Goal: Information Seeking & Learning: Learn about a topic

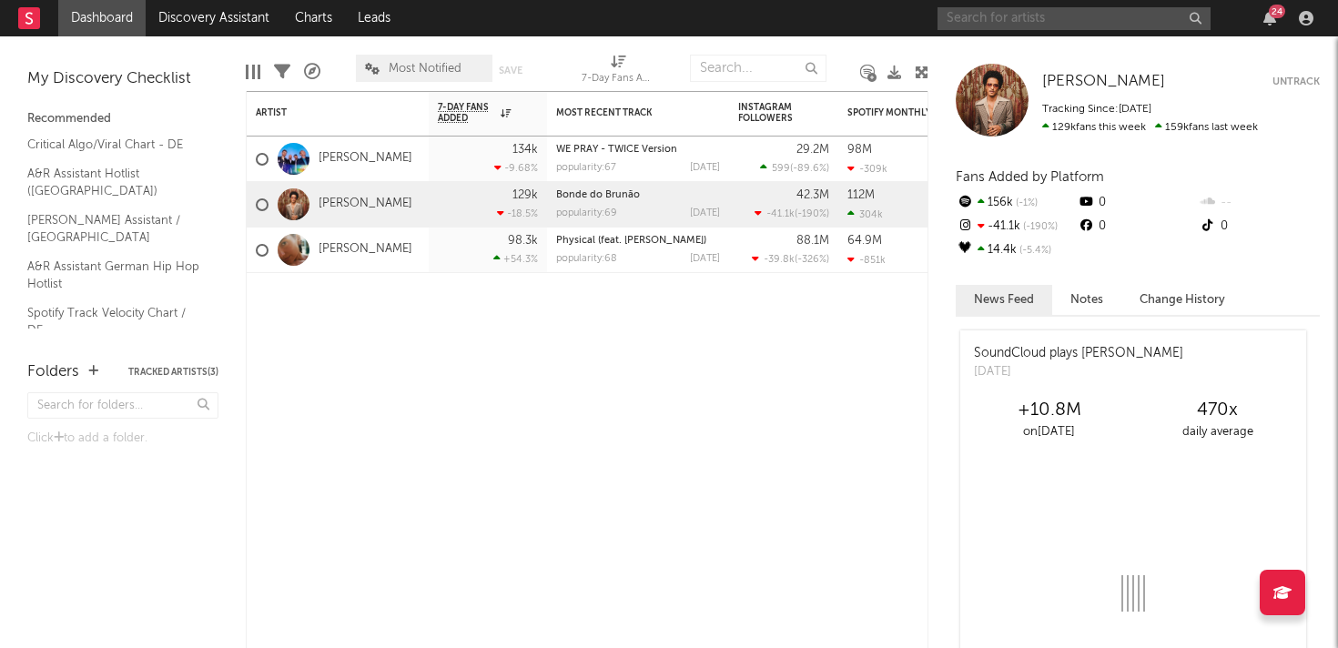
click at [1016, 23] on input "text" at bounding box center [1073, 18] width 273 height 23
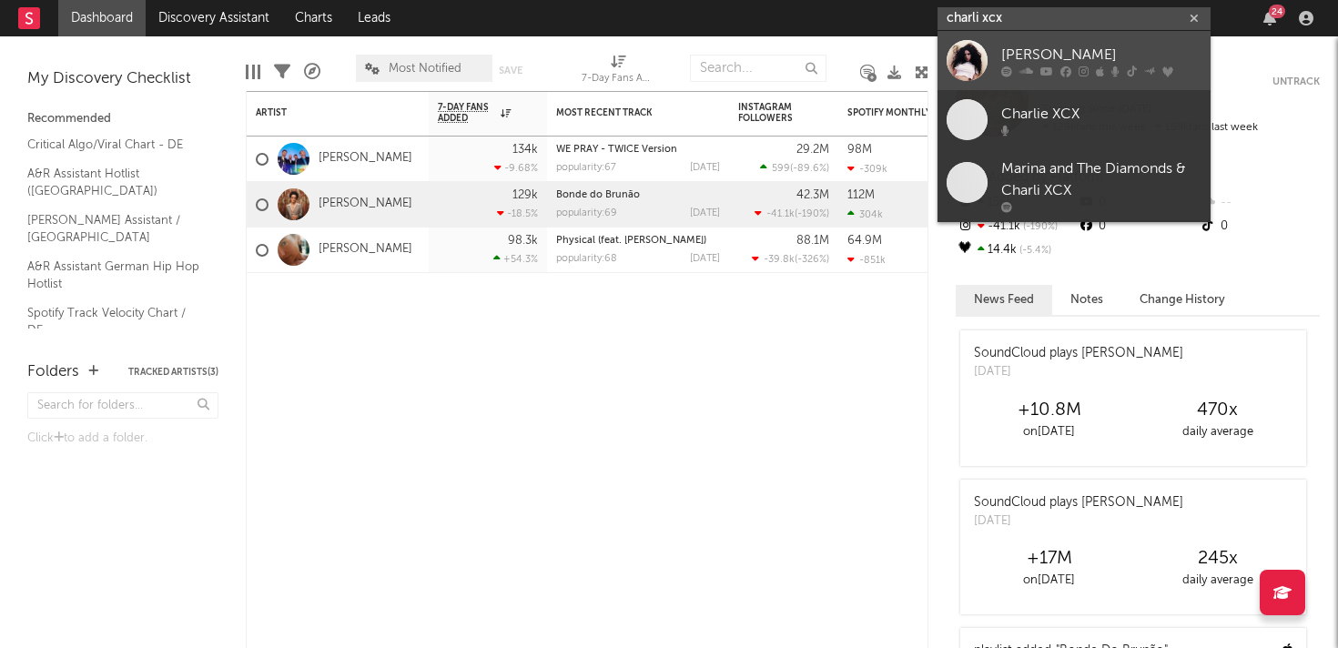
type input "charli xcx"
click at [1096, 56] on div "[PERSON_NAME]" at bounding box center [1101, 55] width 200 height 22
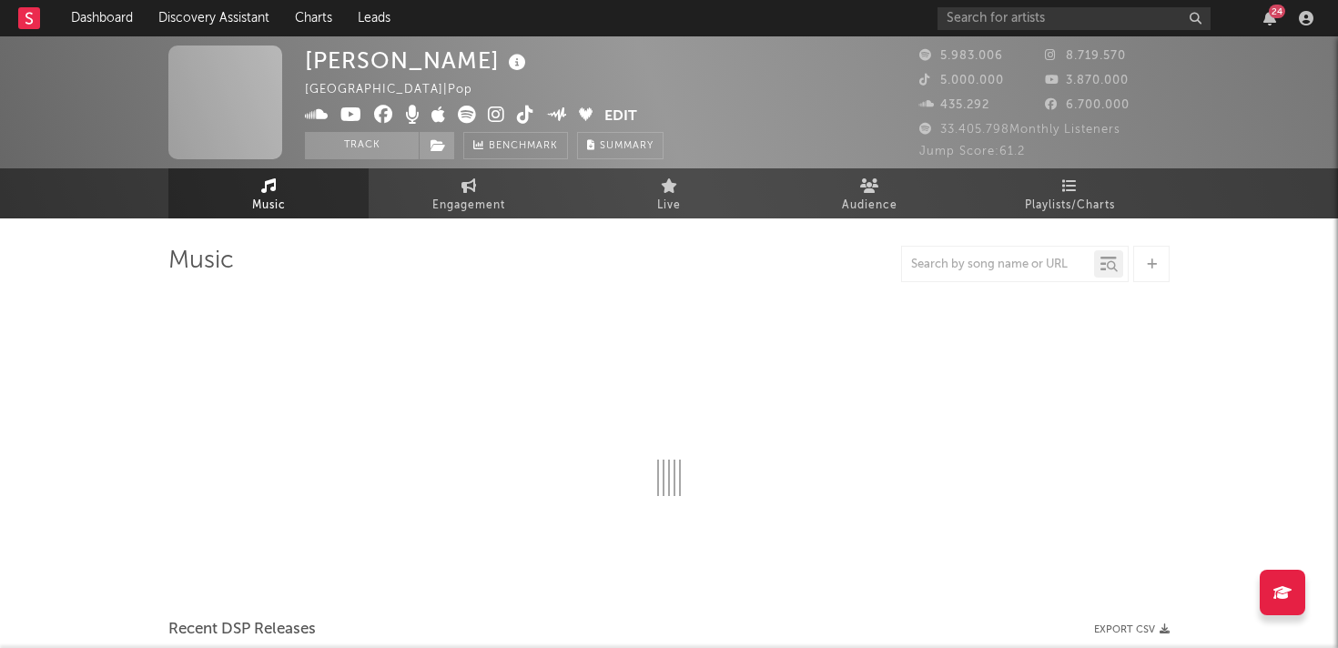
select select "6m"
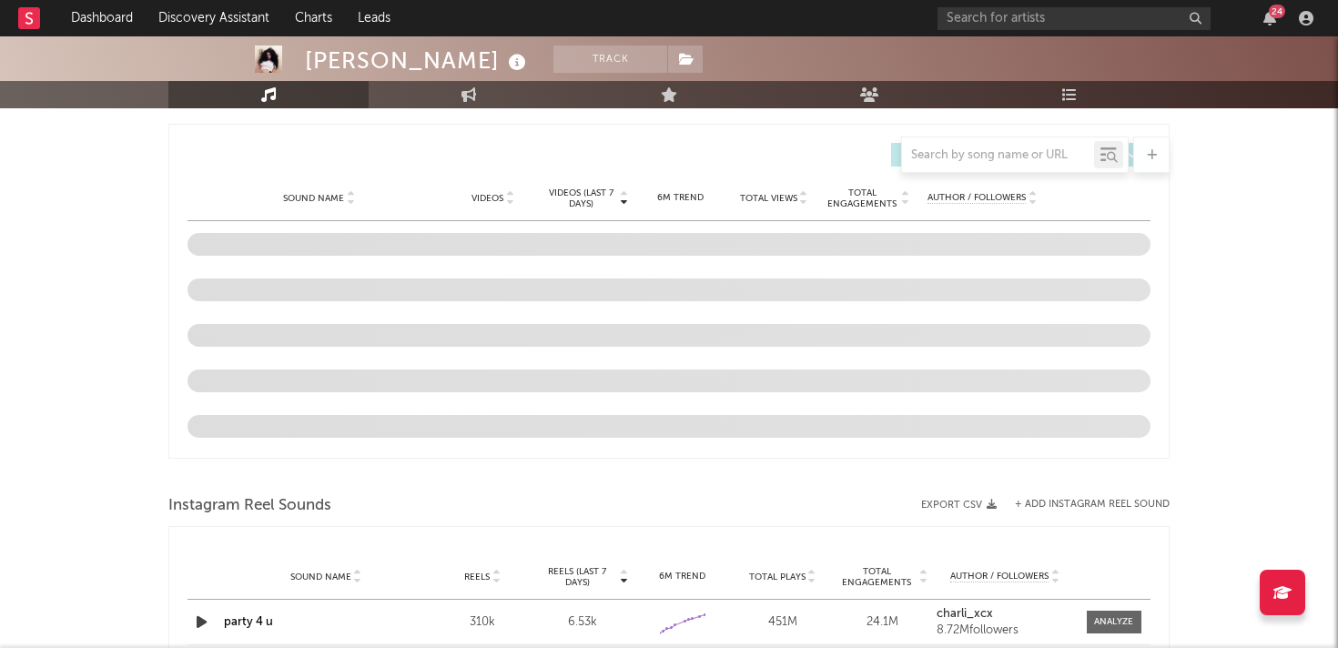
scroll to position [1230, 0]
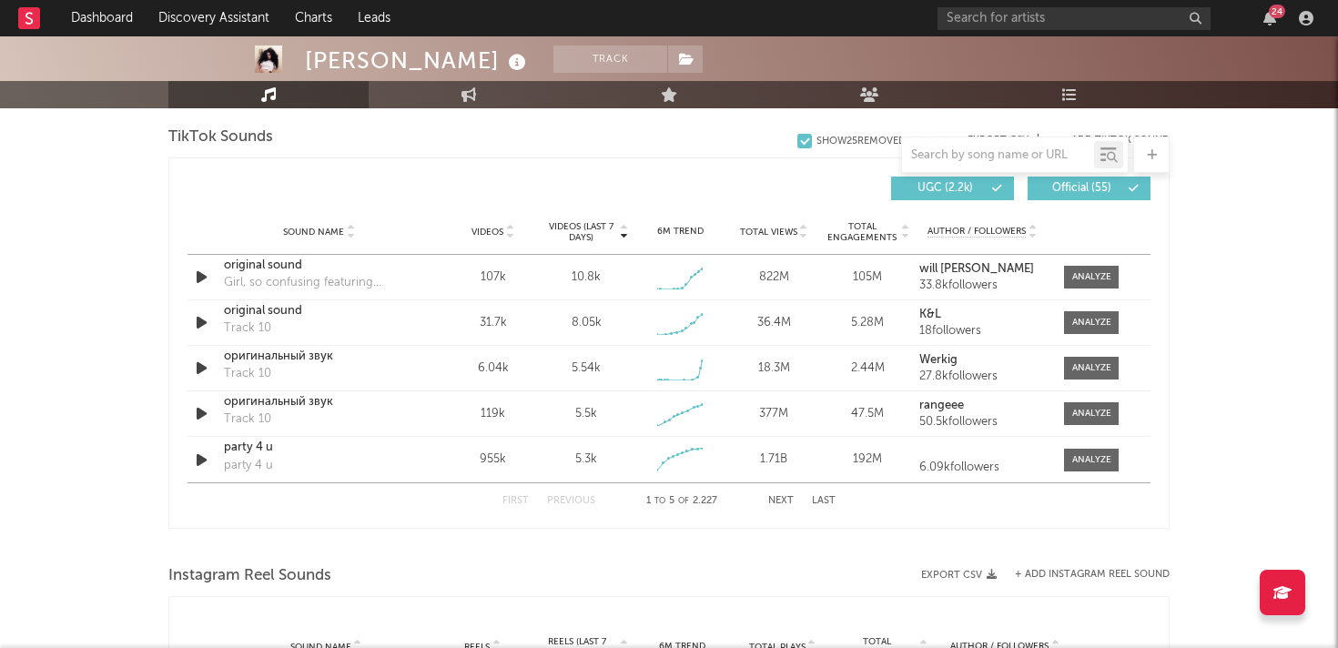
click at [781, 502] on button "Next" at bounding box center [780, 501] width 25 height 10
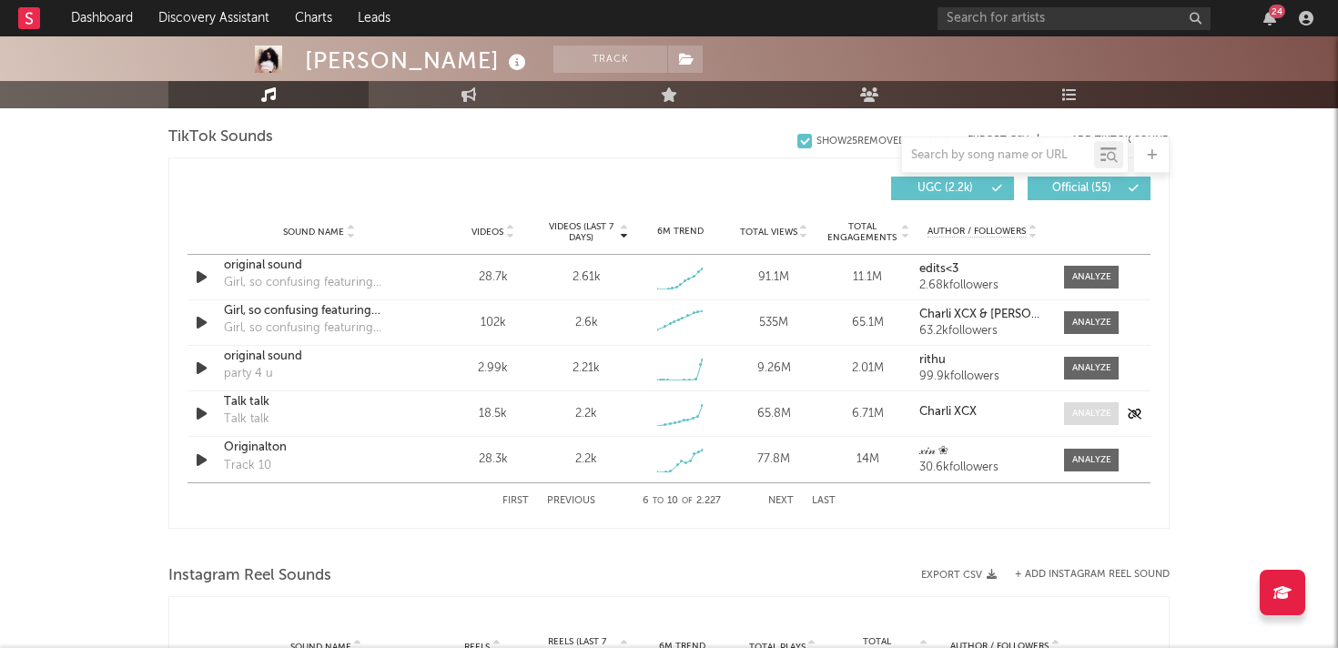
click at [1084, 421] on span at bounding box center [1091, 413] width 55 height 23
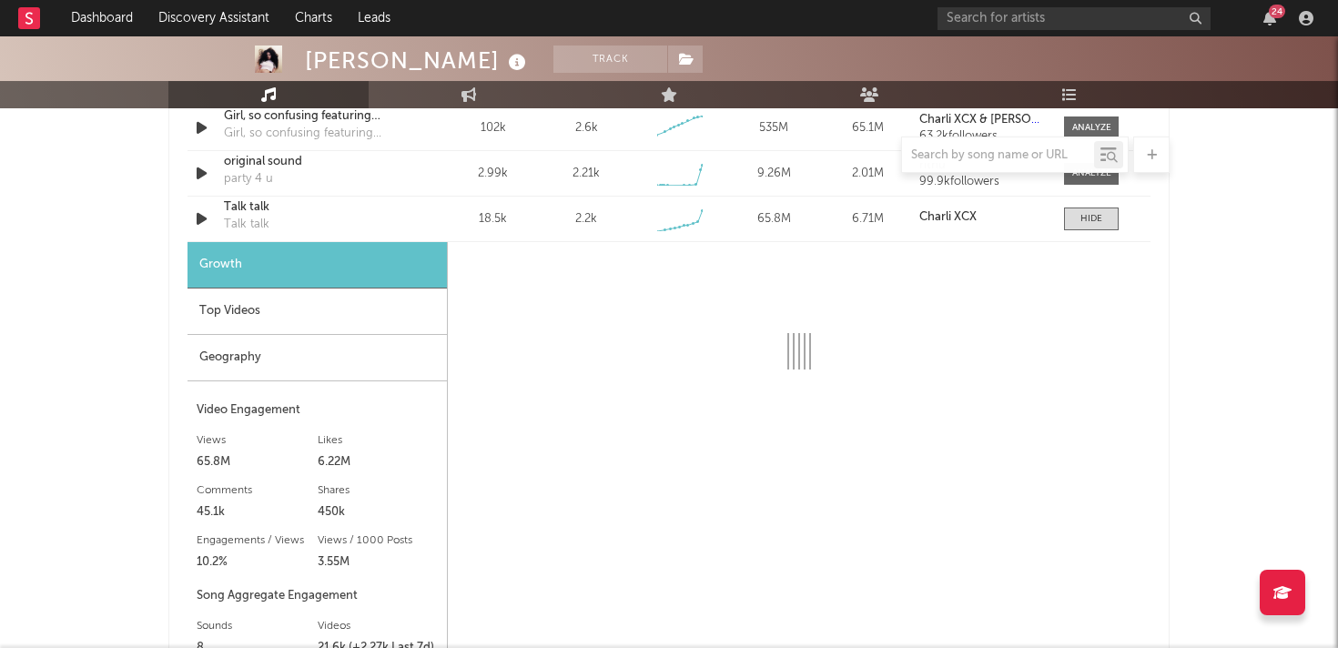
scroll to position [1426, 0]
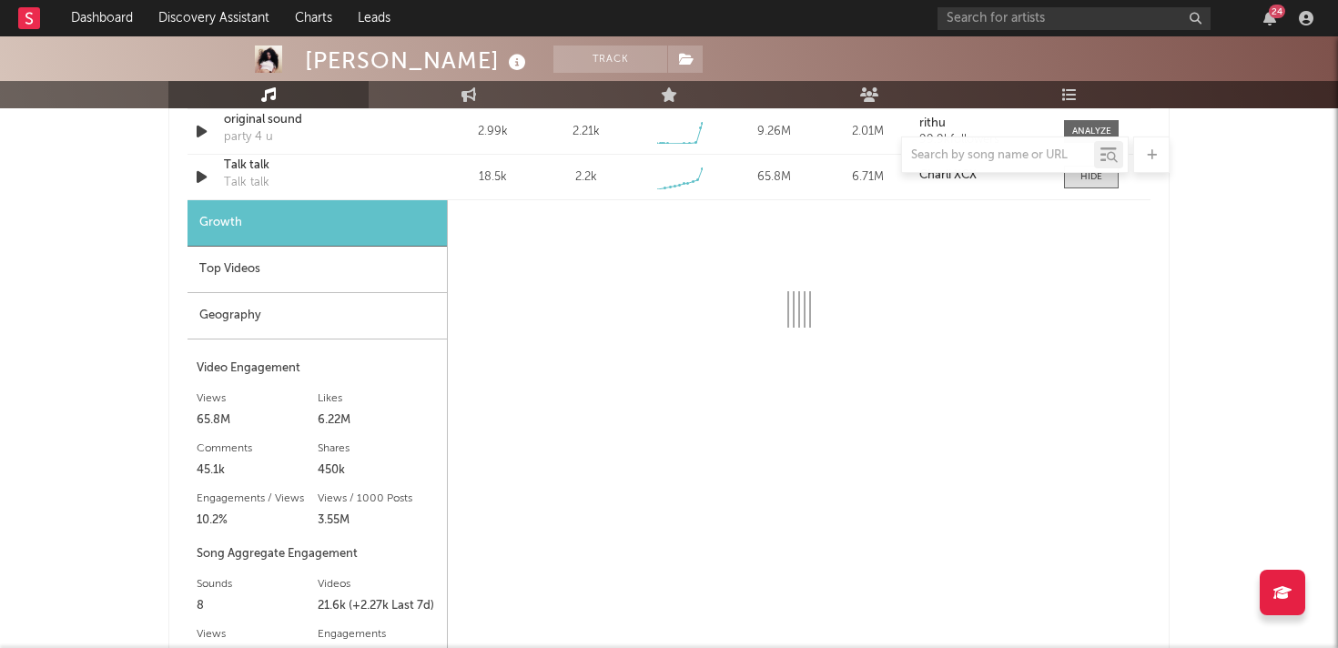
select select "6m"
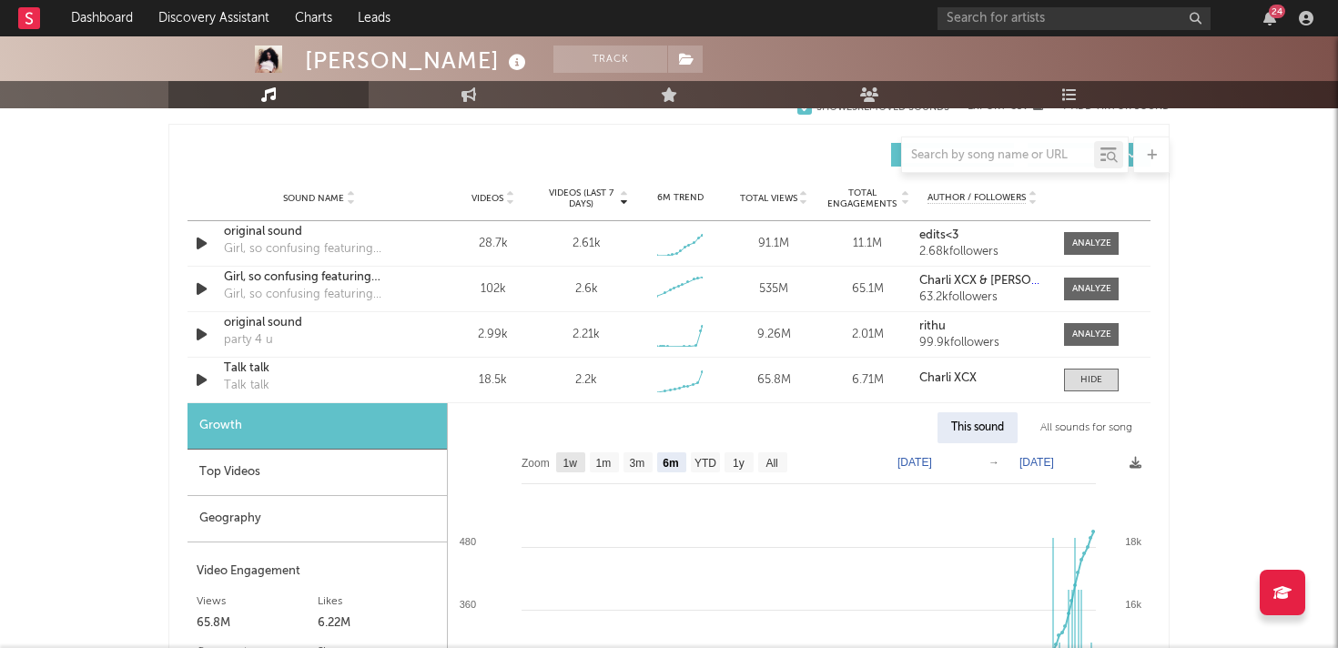
scroll to position [1254, 0]
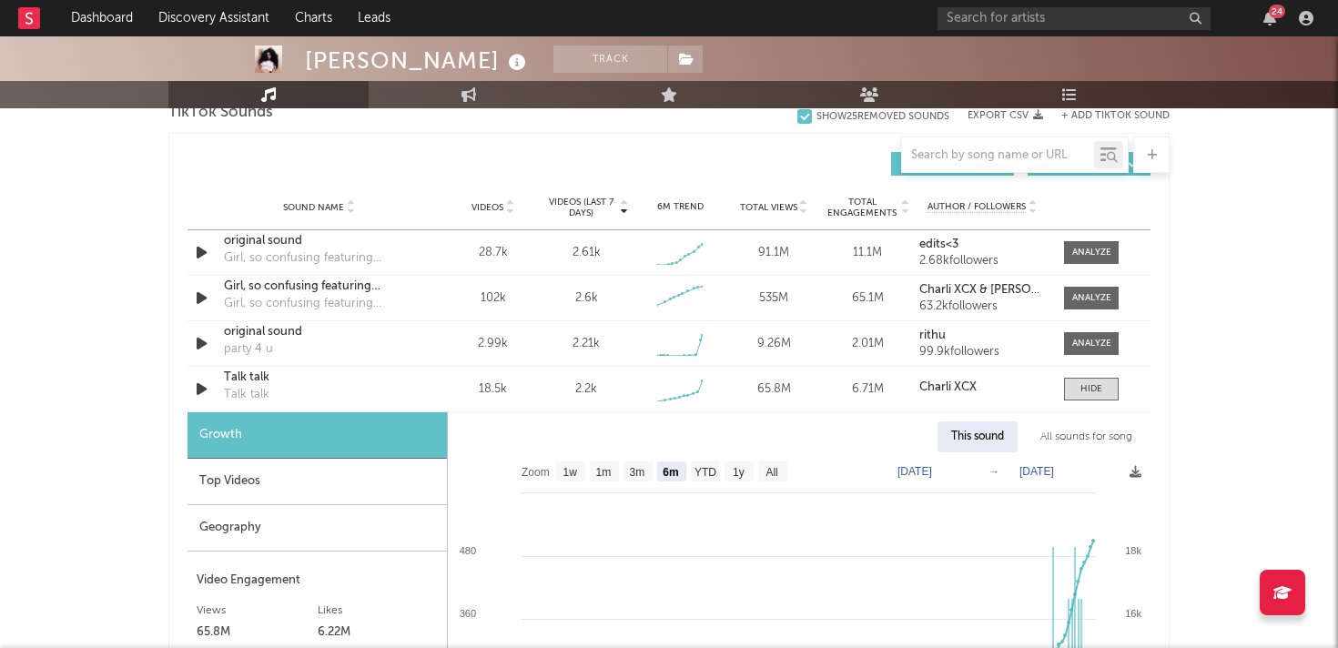
click at [260, 534] on div "Geography" at bounding box center [316, 528] width 259 height 46
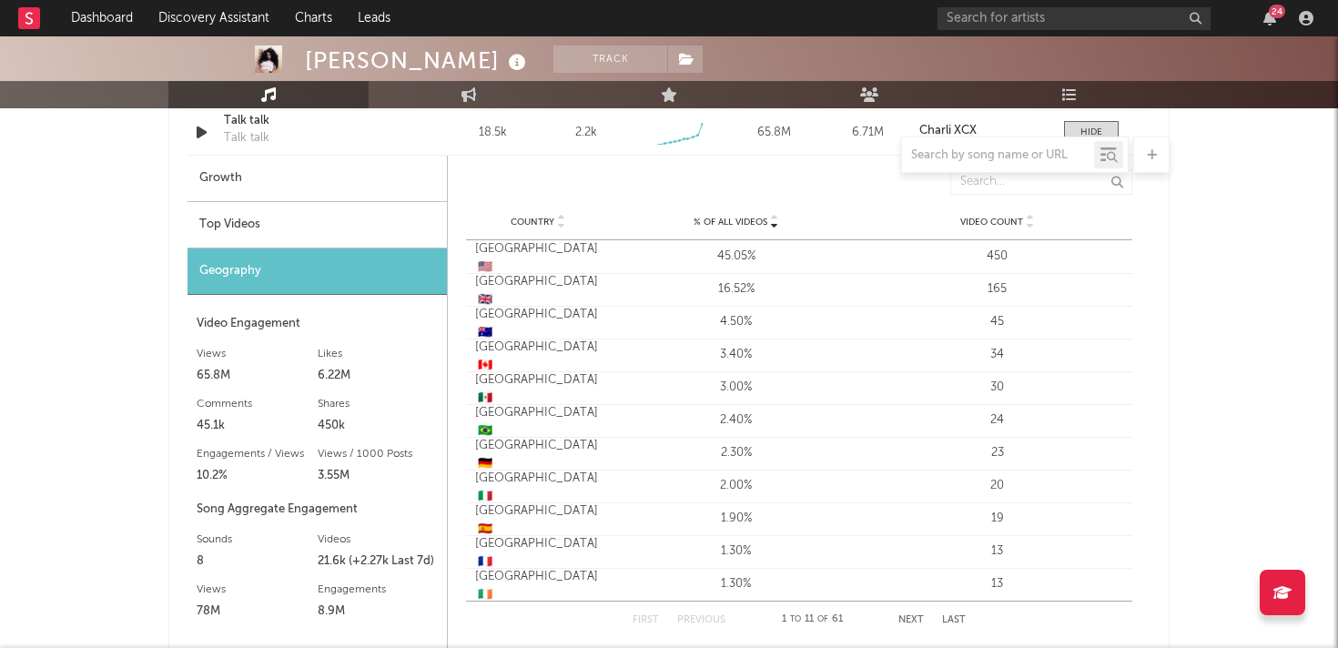
scroll to position [1504, 0]
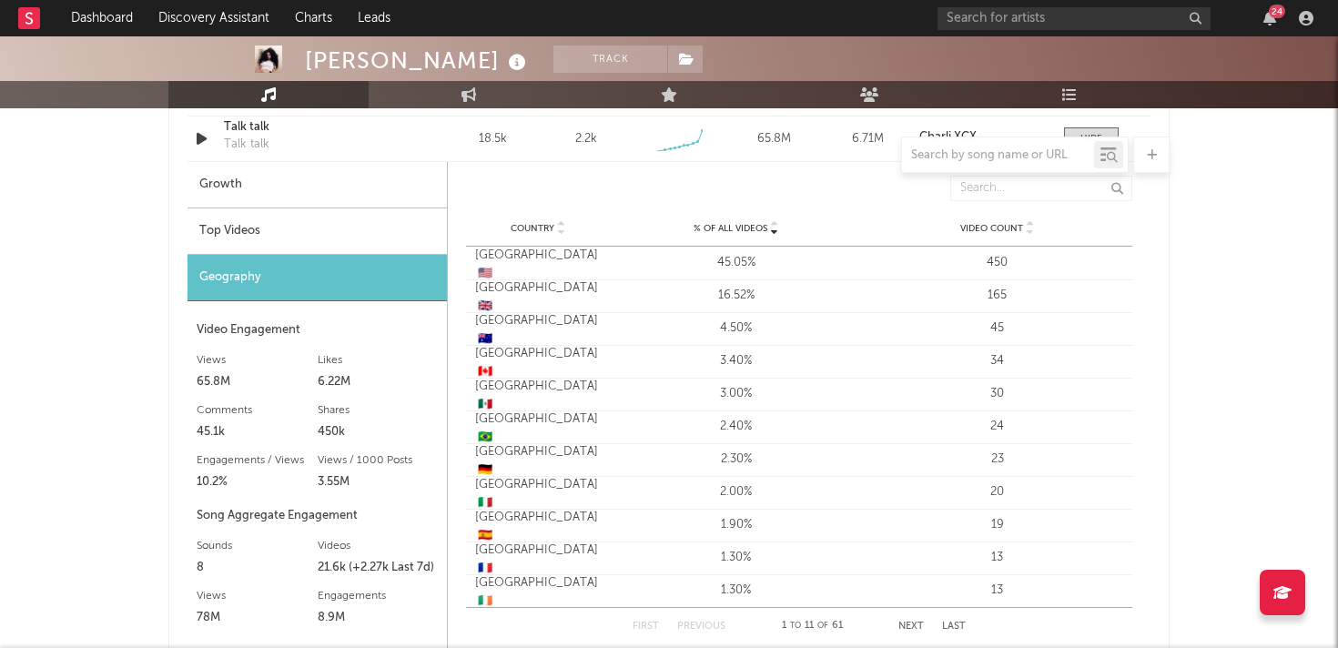
click at [359, 228] on div "Top Videos" at bounding box center [316, 231] width 259 height 46
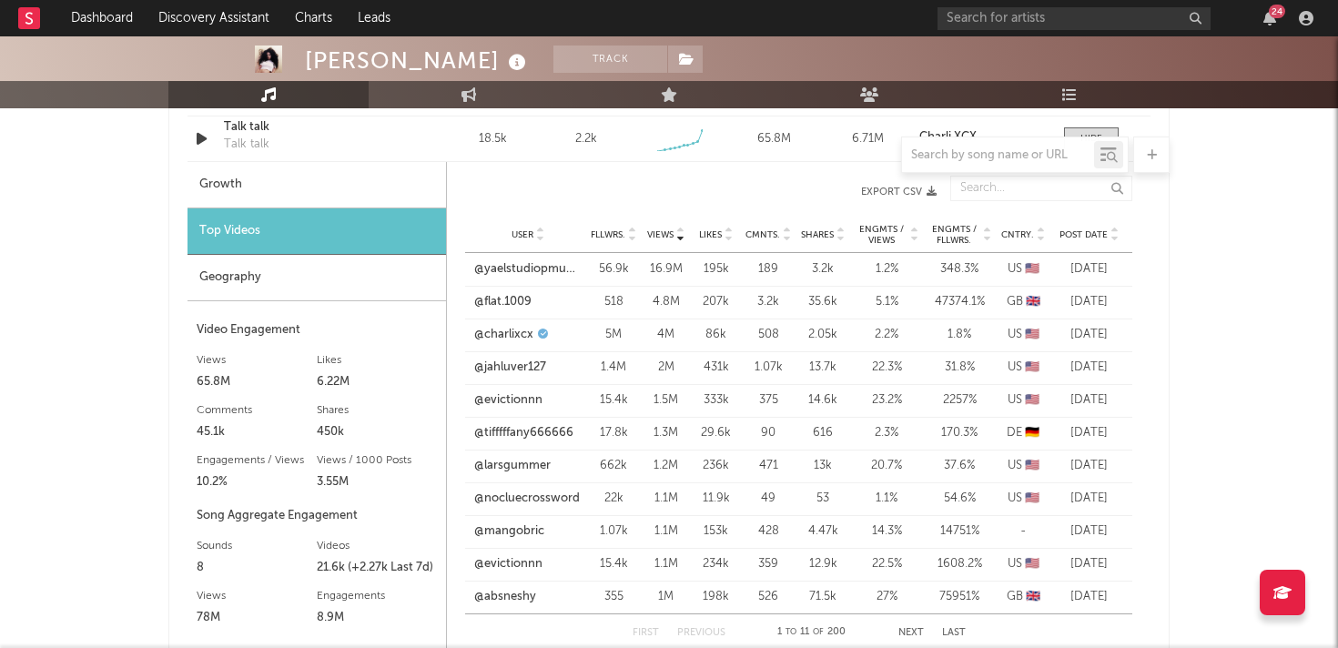
click at [357, 191] on div "Growth" at bounding box center [316, 185] width 258 height 46
select select "6m"
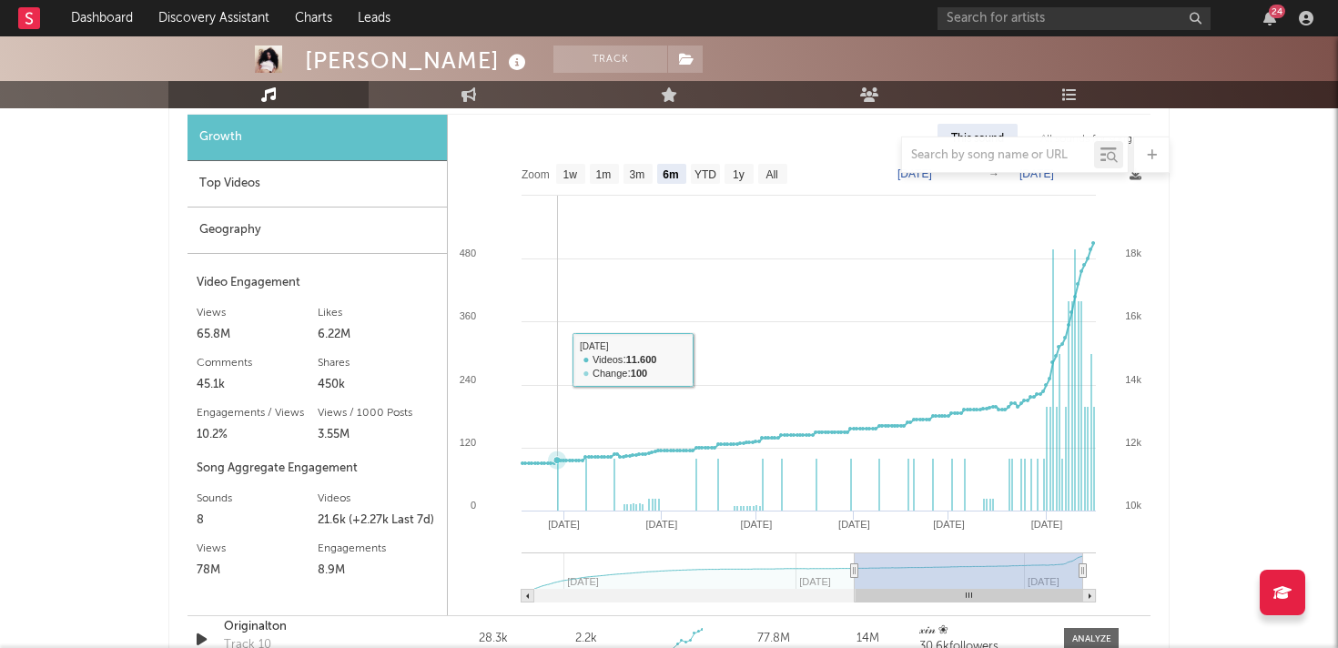
scroll to position [1562, 0]
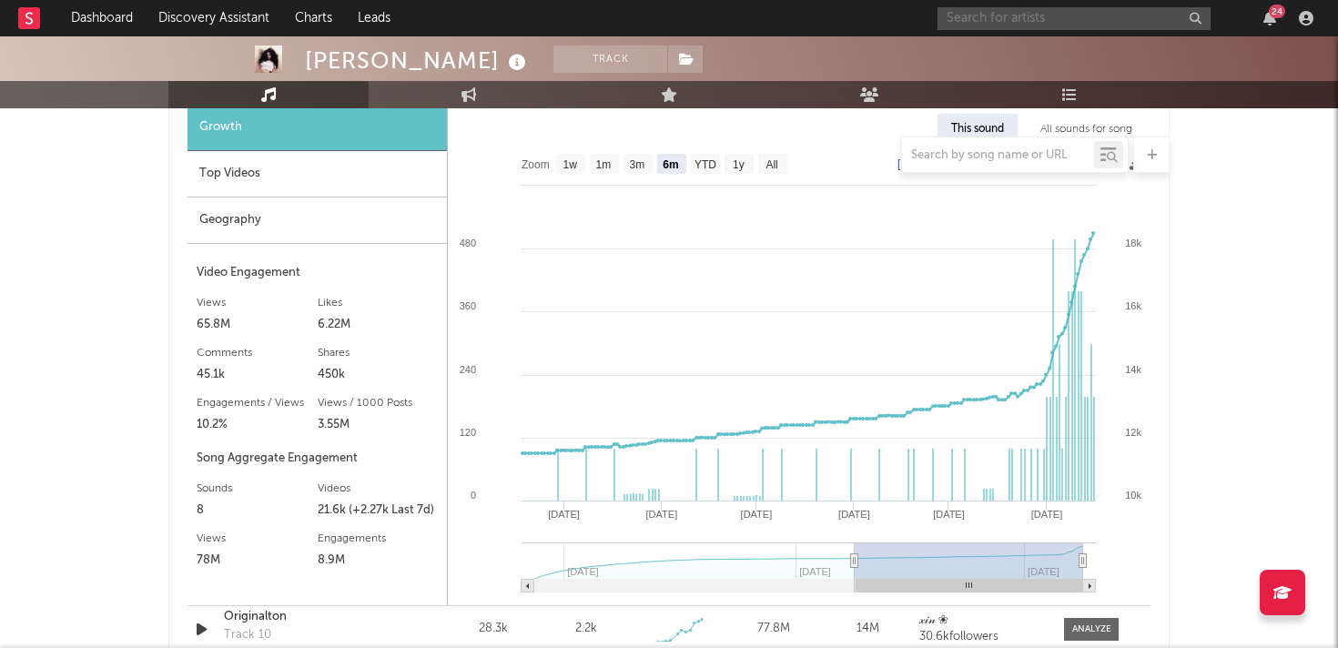
click at [995, 23] on input "text" at bounding box center [1073, 18] width 273 height 23
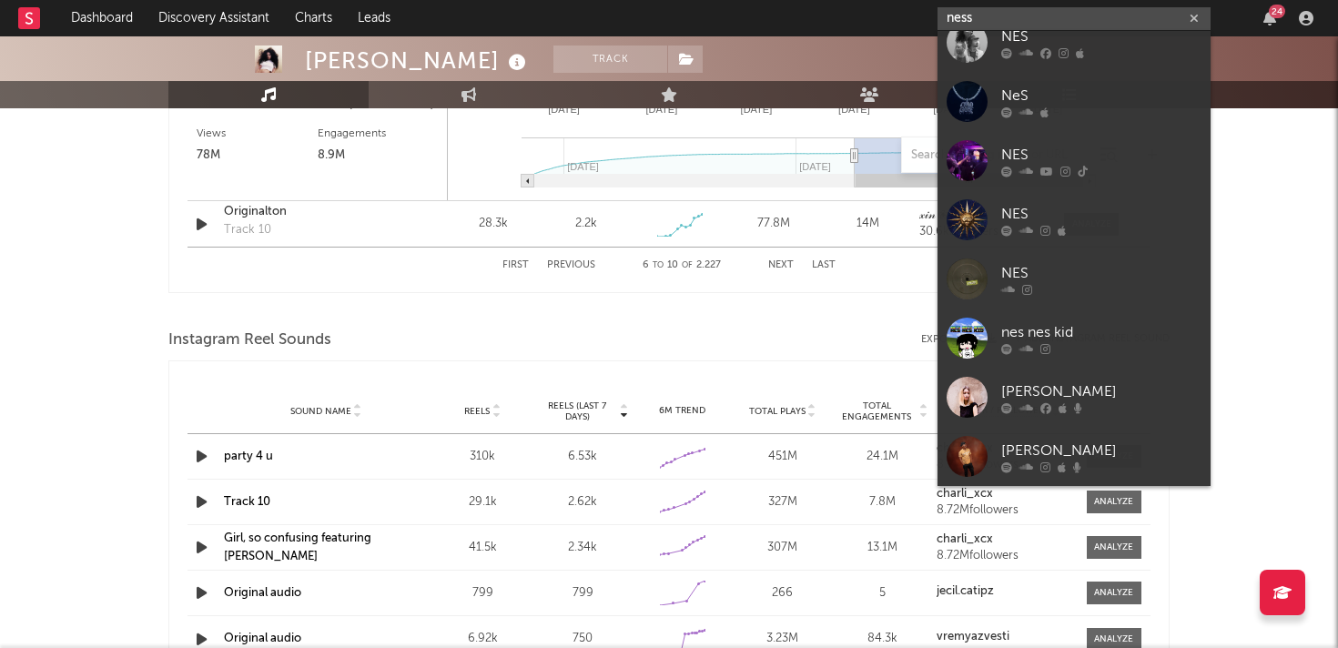
scroll to position [1977, 0]
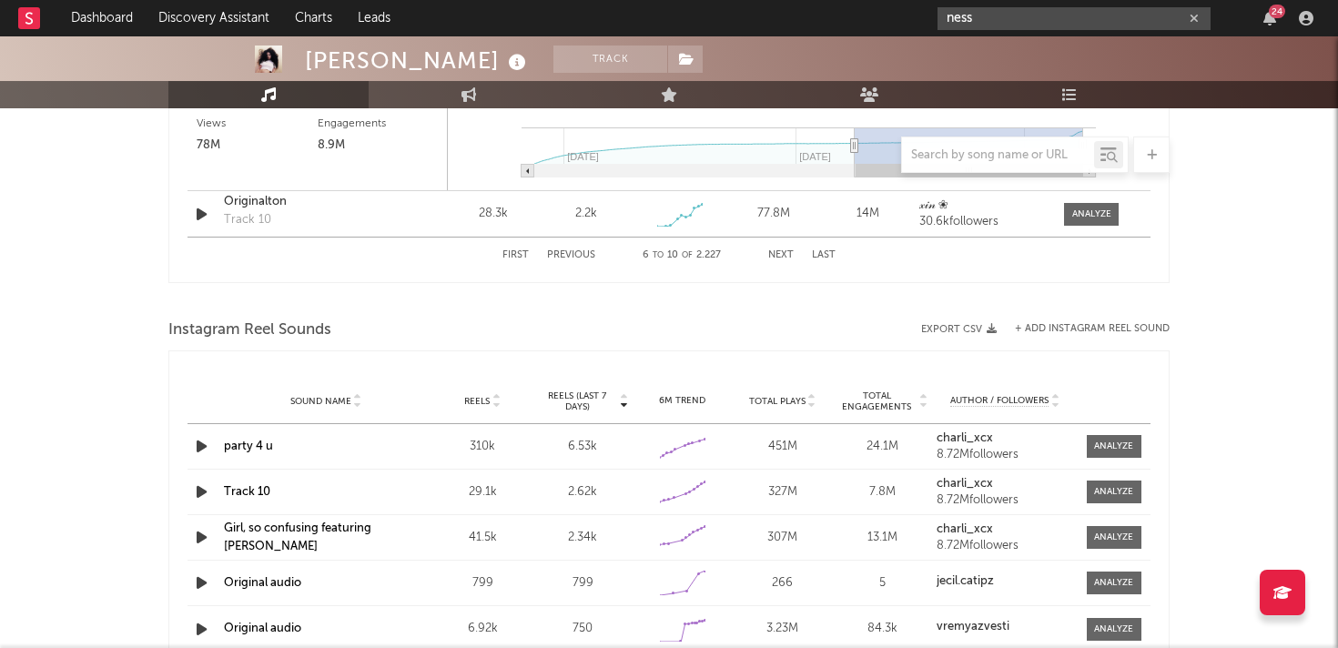
type input "ness"
